Goal: Task Accomplishment & Management: Use online tool/utility

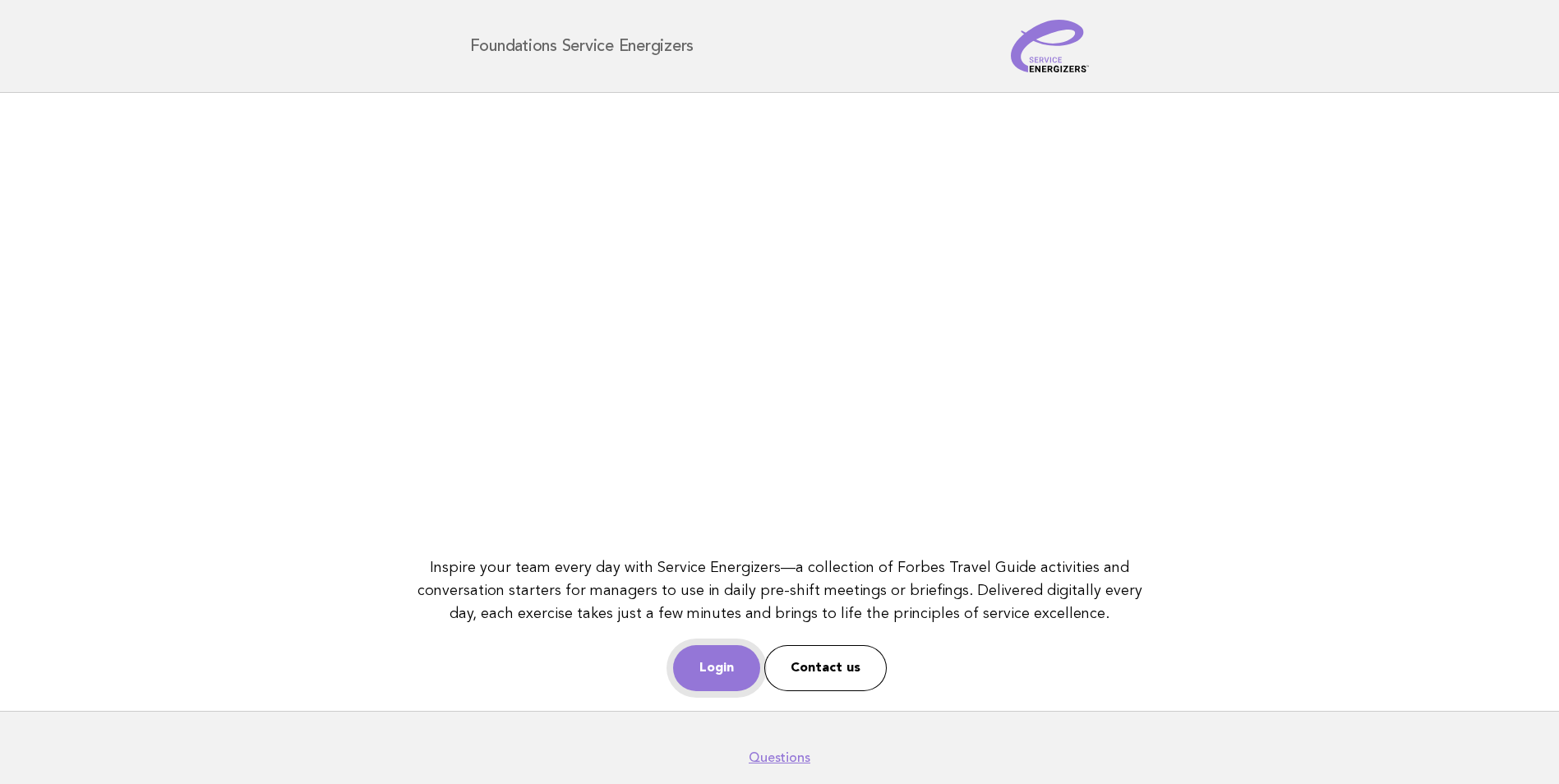
drag, startPoint x: 0, startPoint y: 0, endPoint x: 723, endPoint y: 674, distance: 988.4
click at [723, 674] on link "Login" at bounding box center [716, 668] width 87 height 46
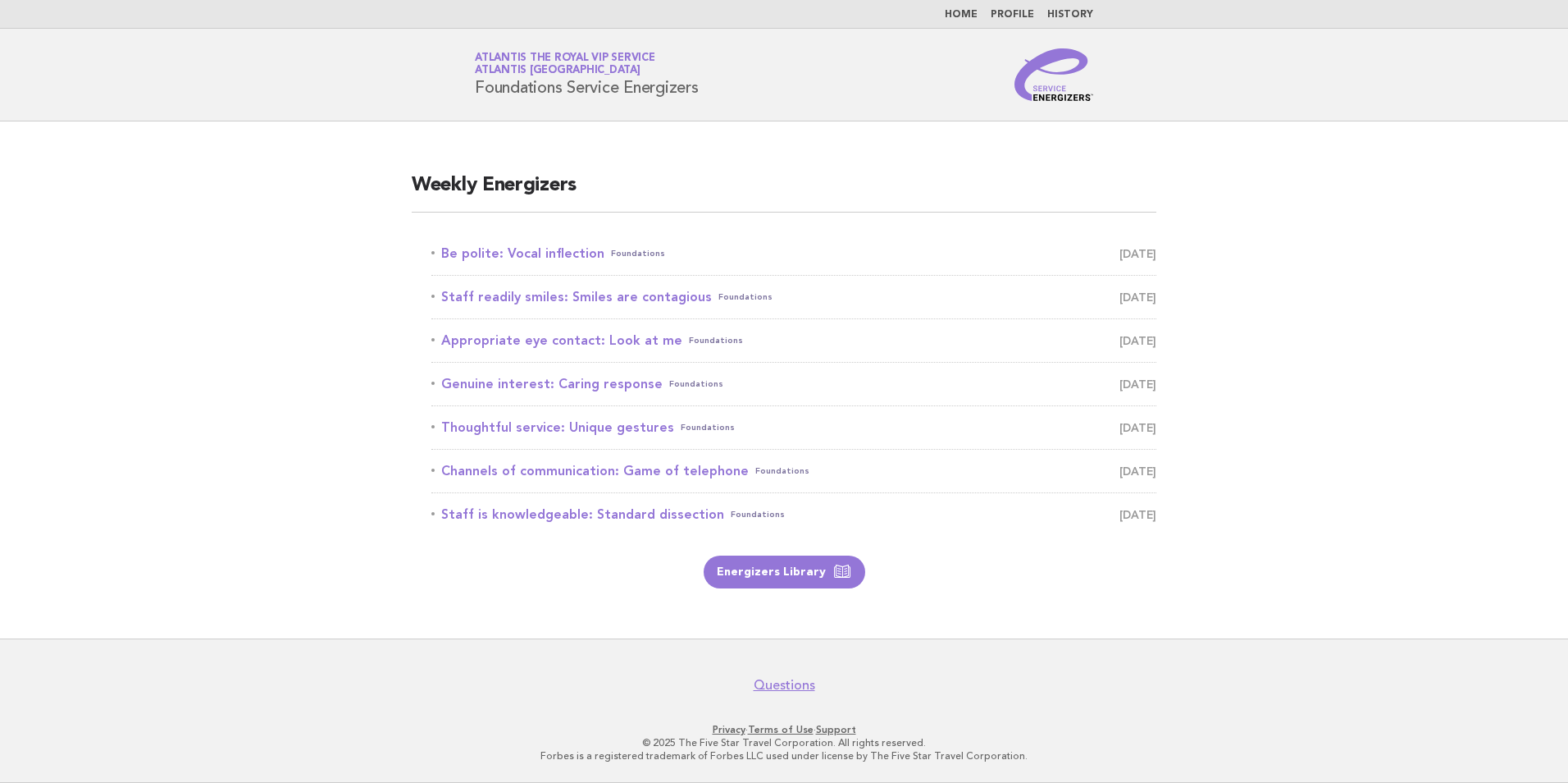
click at [218, 316] on main "Weekly Energizers Be polite: Vocal inflection Foundations August 24 Staff readi…" at bounding box center [784, 379] width 1568 height 517
click at [542, 255] on link "Be polite: Vocal inflection Foundations August 24" at bounding box center [794, 253] width 725 height 23
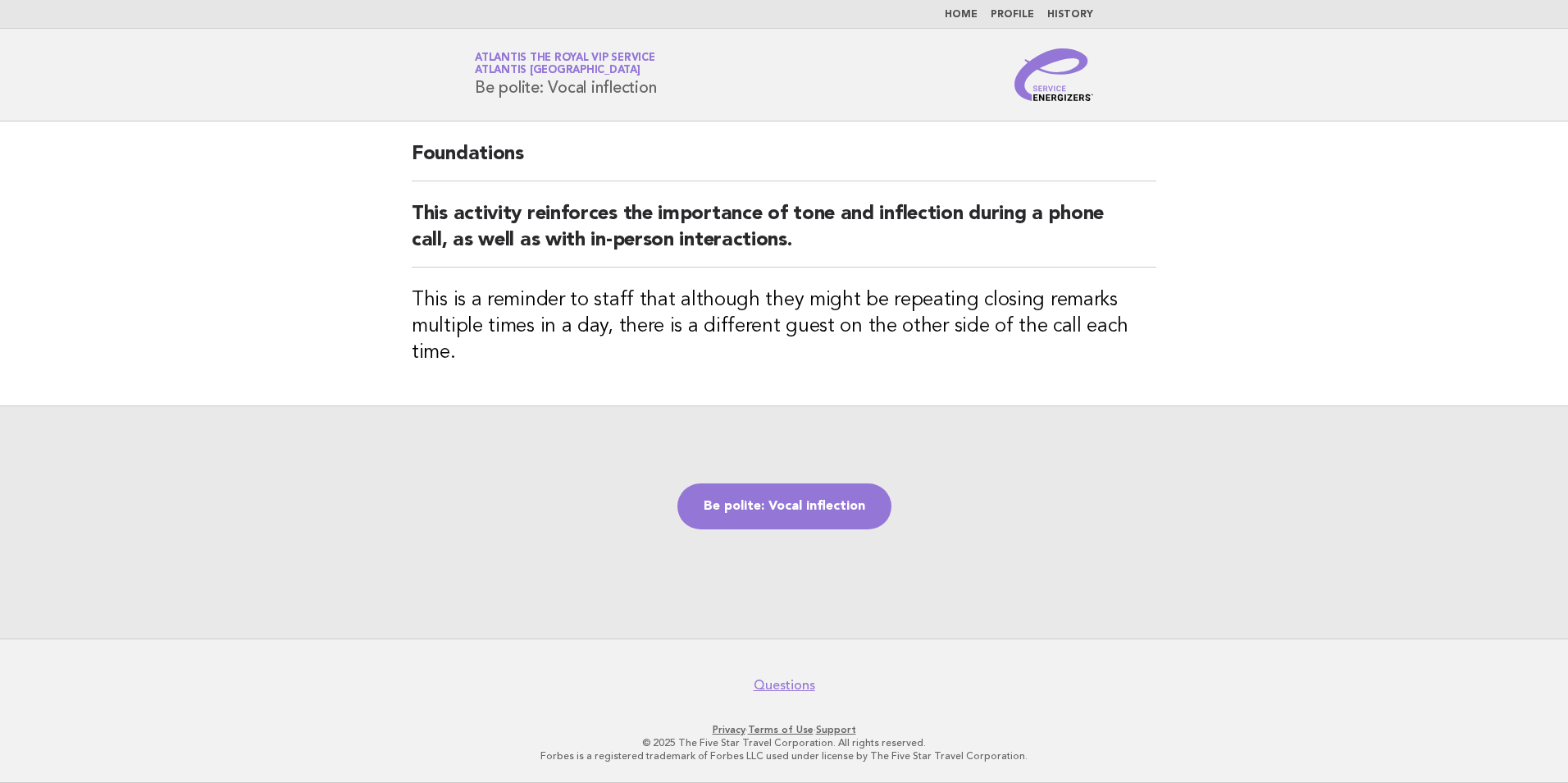
click at [1101, 513] on div "Be polite: Vocal inflection" at bounding box center [784, 521] width 1568 height 233
click at [1154, 524] on div "Be polite: Vocal inflection" at bounding box center [784, 521] width 1568 height 233
click at [545, 352] on div "Foundations This activity reinforces the importance of tone and inflection duri…" at bounding box center [784, 263] width 784 height 284
click at [518, 521] on div "Be polite: Vocal inflection" at bounding box center [784, 521] width 1568 height 233
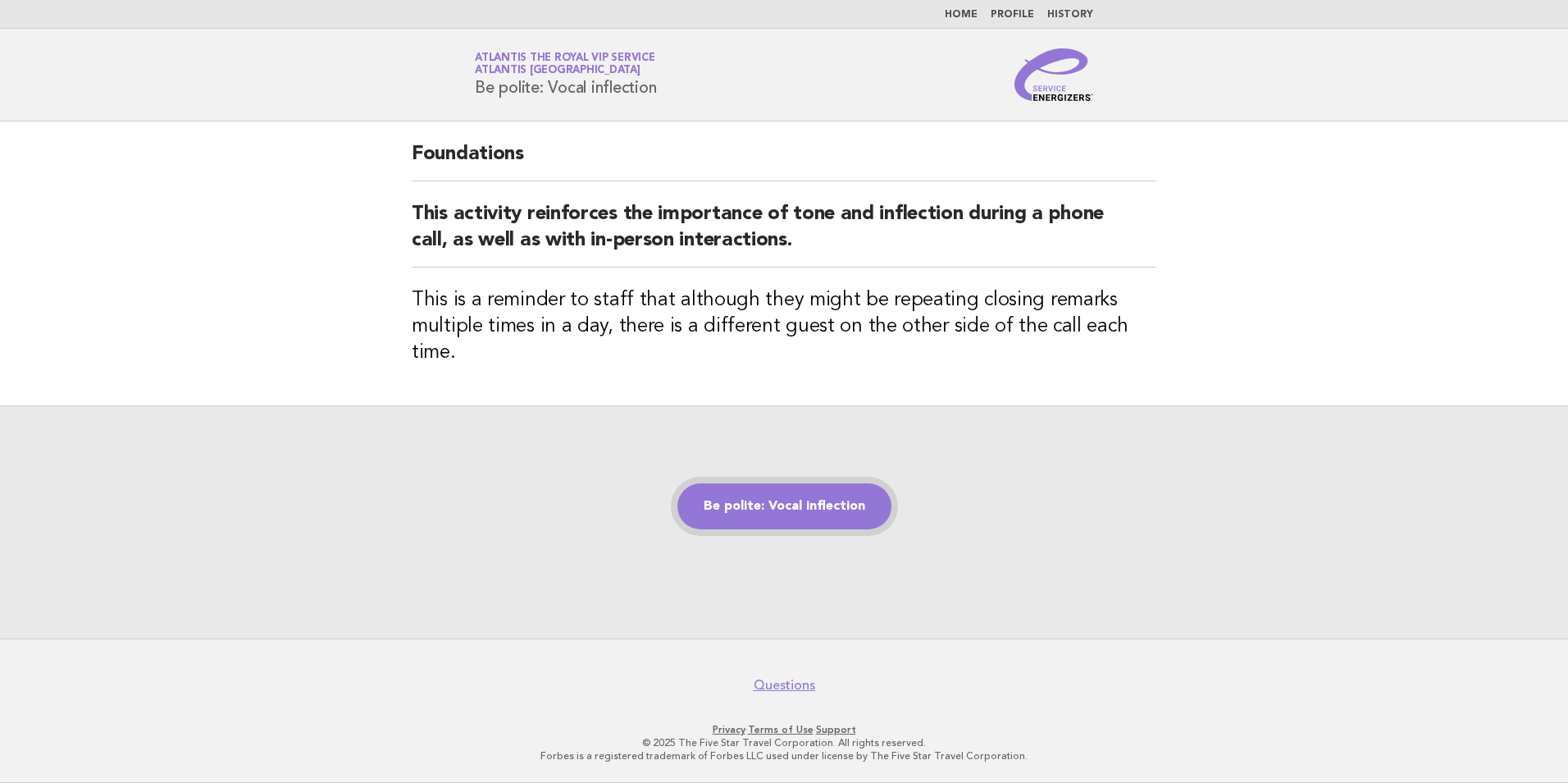
click at [771, 506] on link "Be polite: Vocal inflection" at bounding box center [784, 506] width 214 height 46
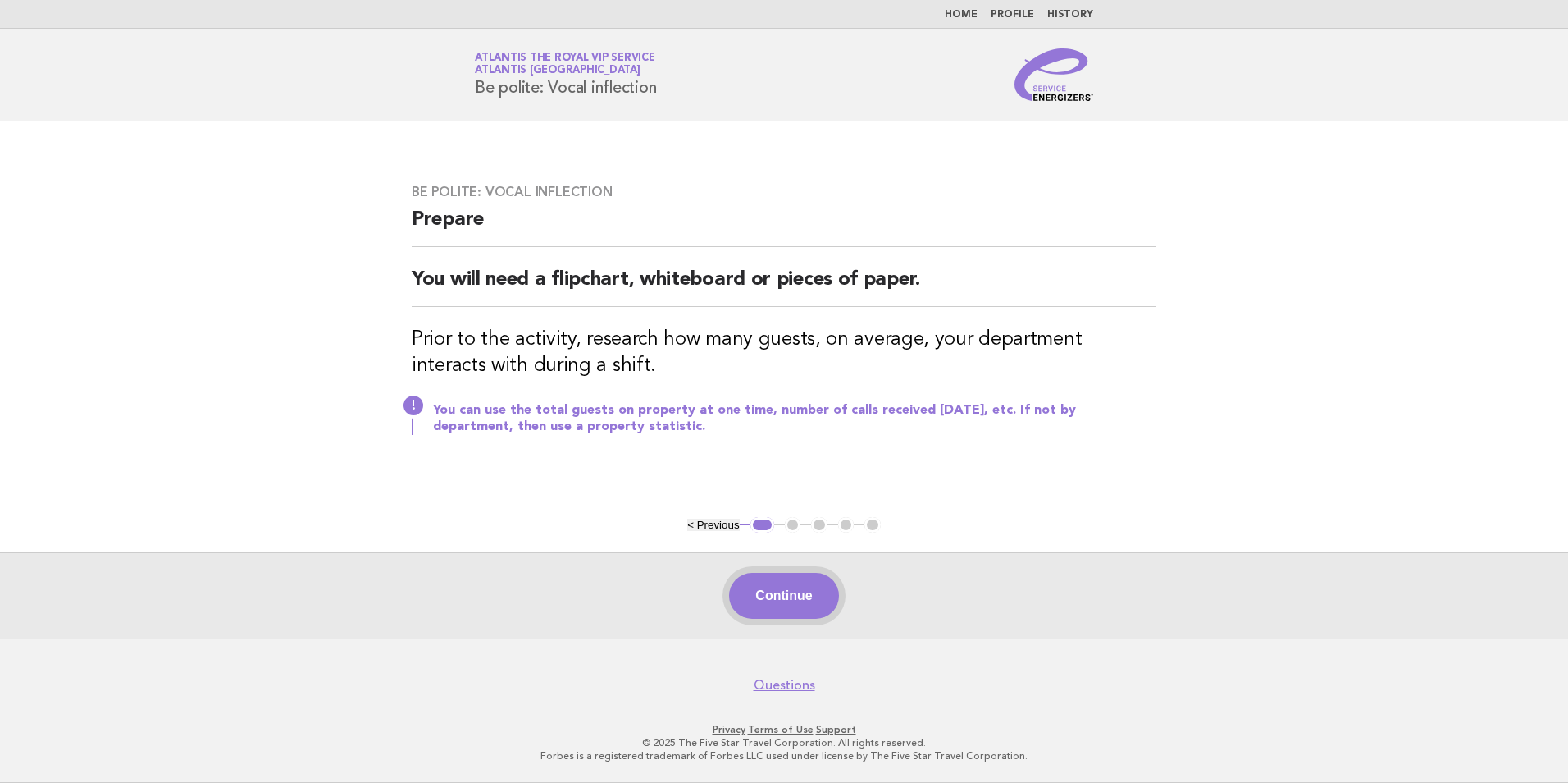
click at [763, 609] on button "Continue" at bounding box center [784, 595] width 109 height 46
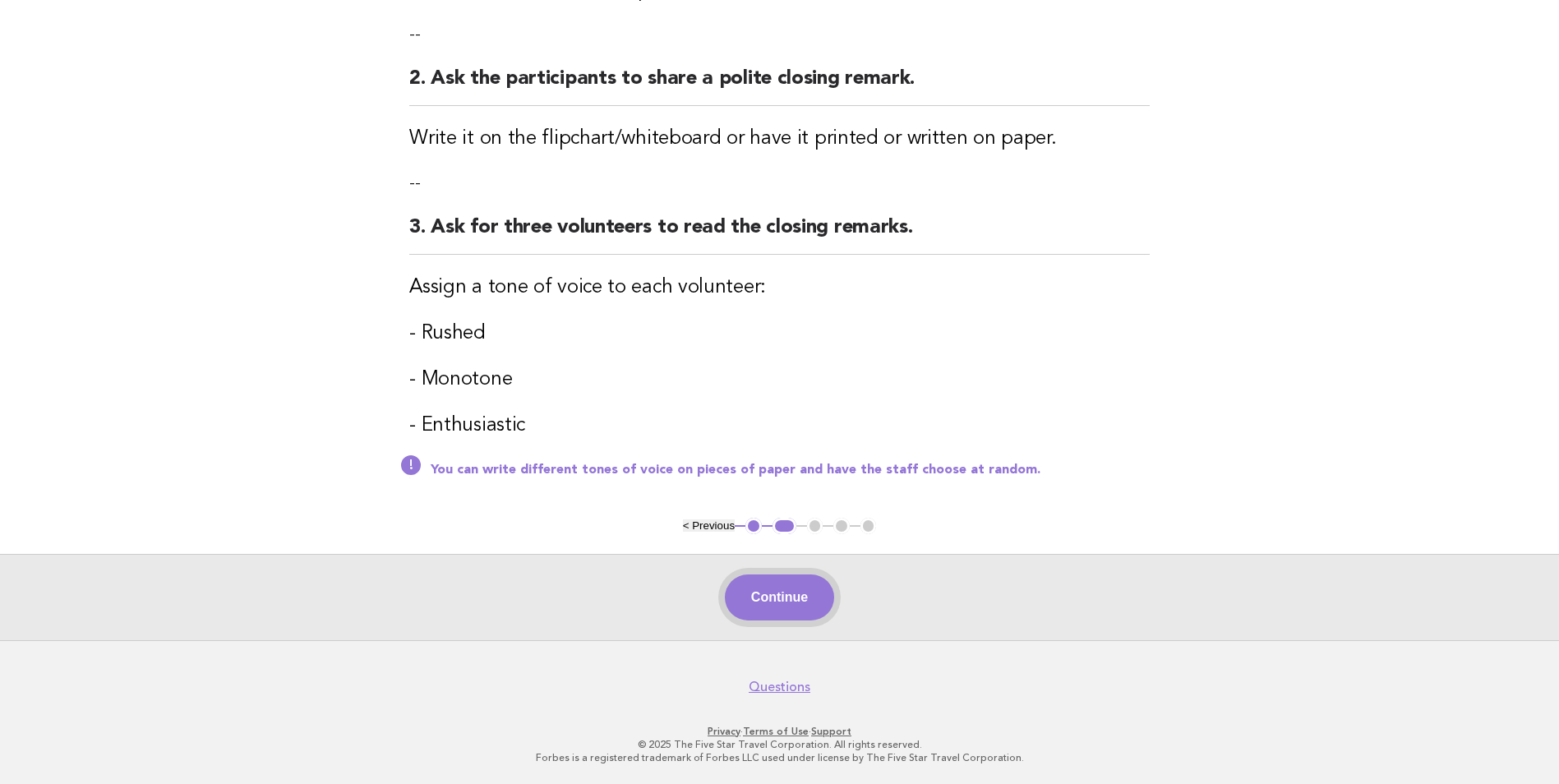
click at [753, 605] on button "Continue" at bounding box center [779, 597] width 109 height 46
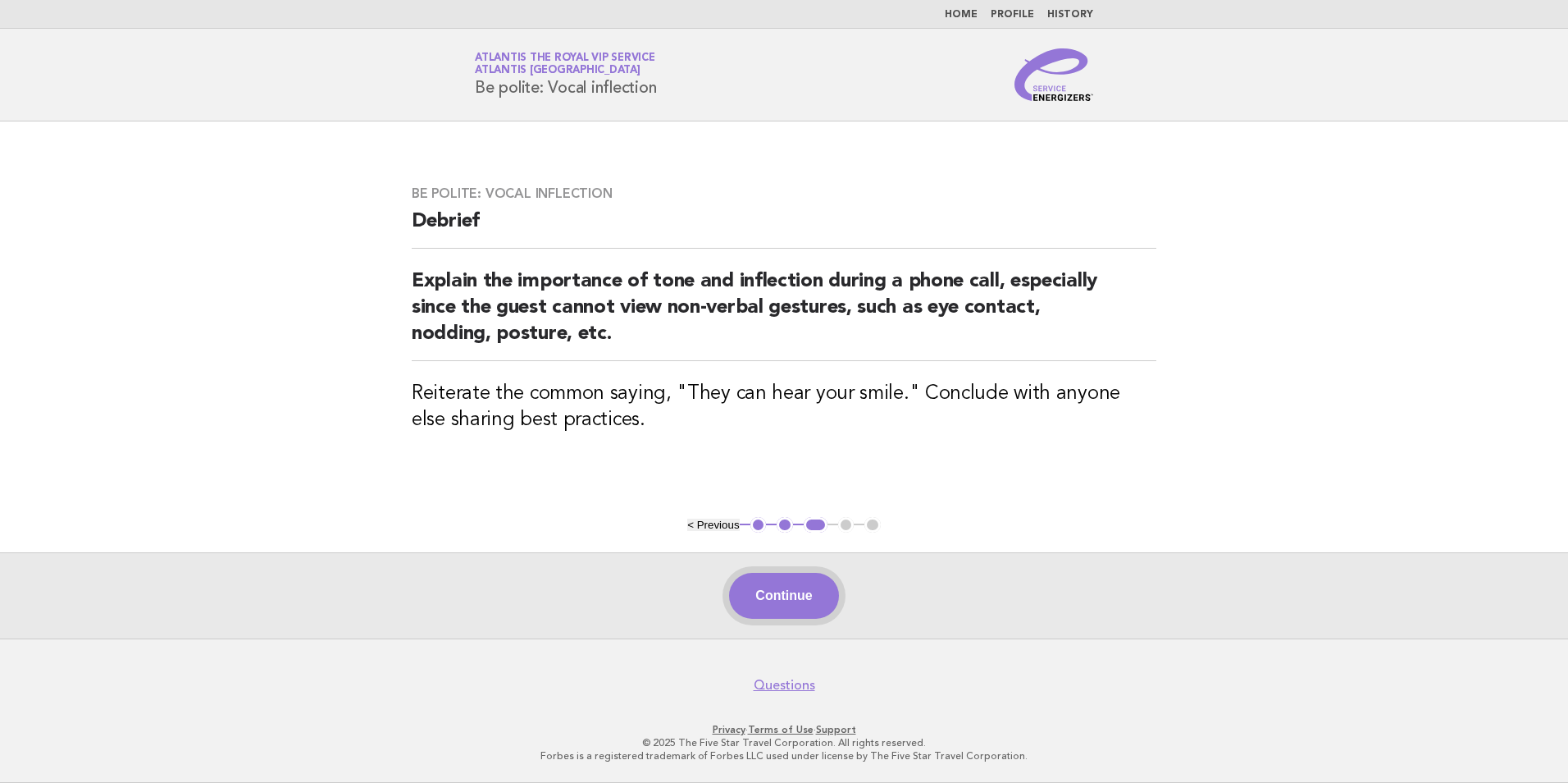
click at [748, 603] on button "Continue" at bounding box center [784, 595] width 109 height 46
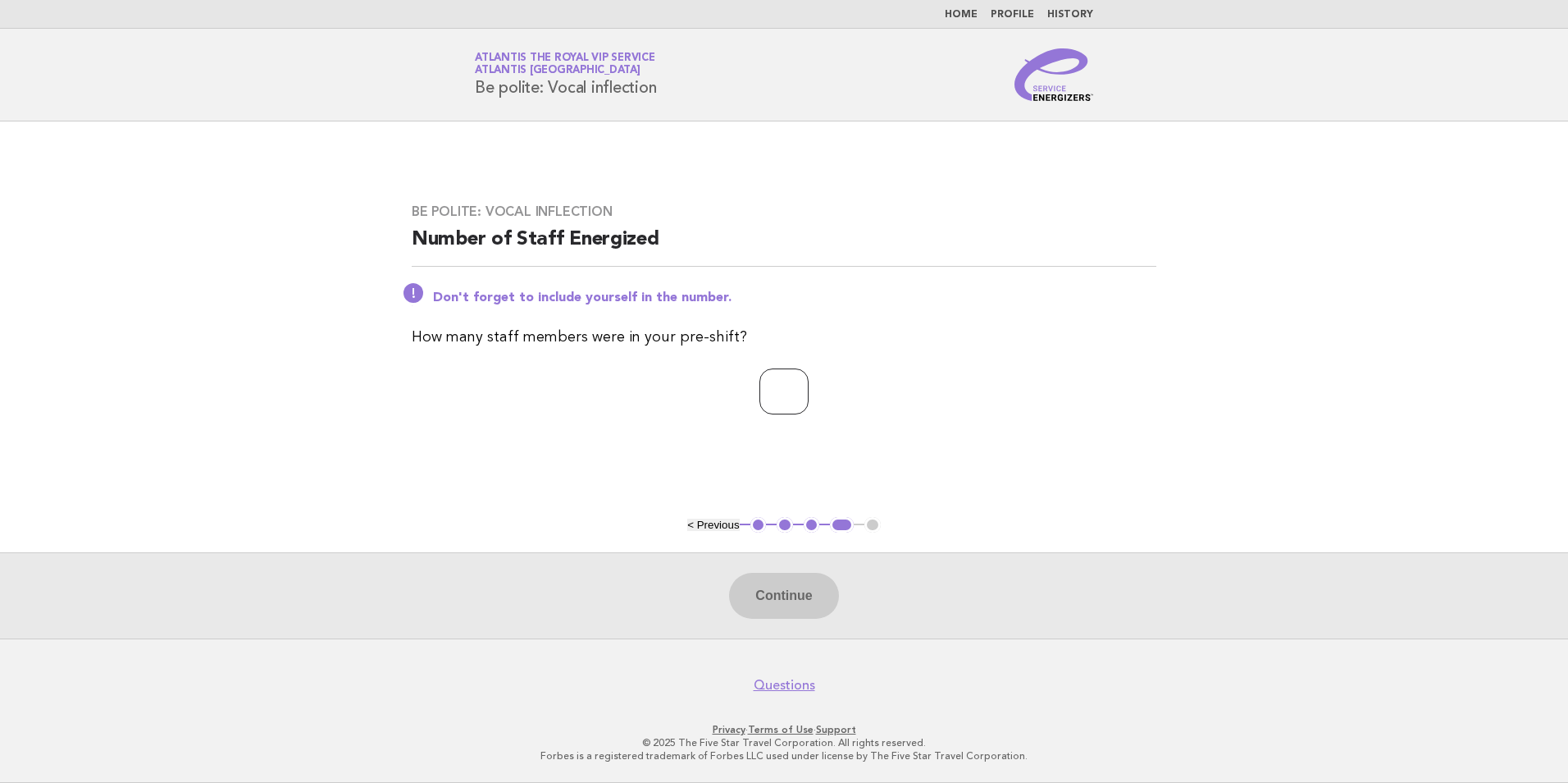
click at [759, 386] on input "number" at bounding box center [784, 391] width 50 height 46
type input "*"
click at [810, 592] on button "Continue" at bounding box center [784, 595] width 109 height 46
